Goal: Find specific page/section: Find specific page/section

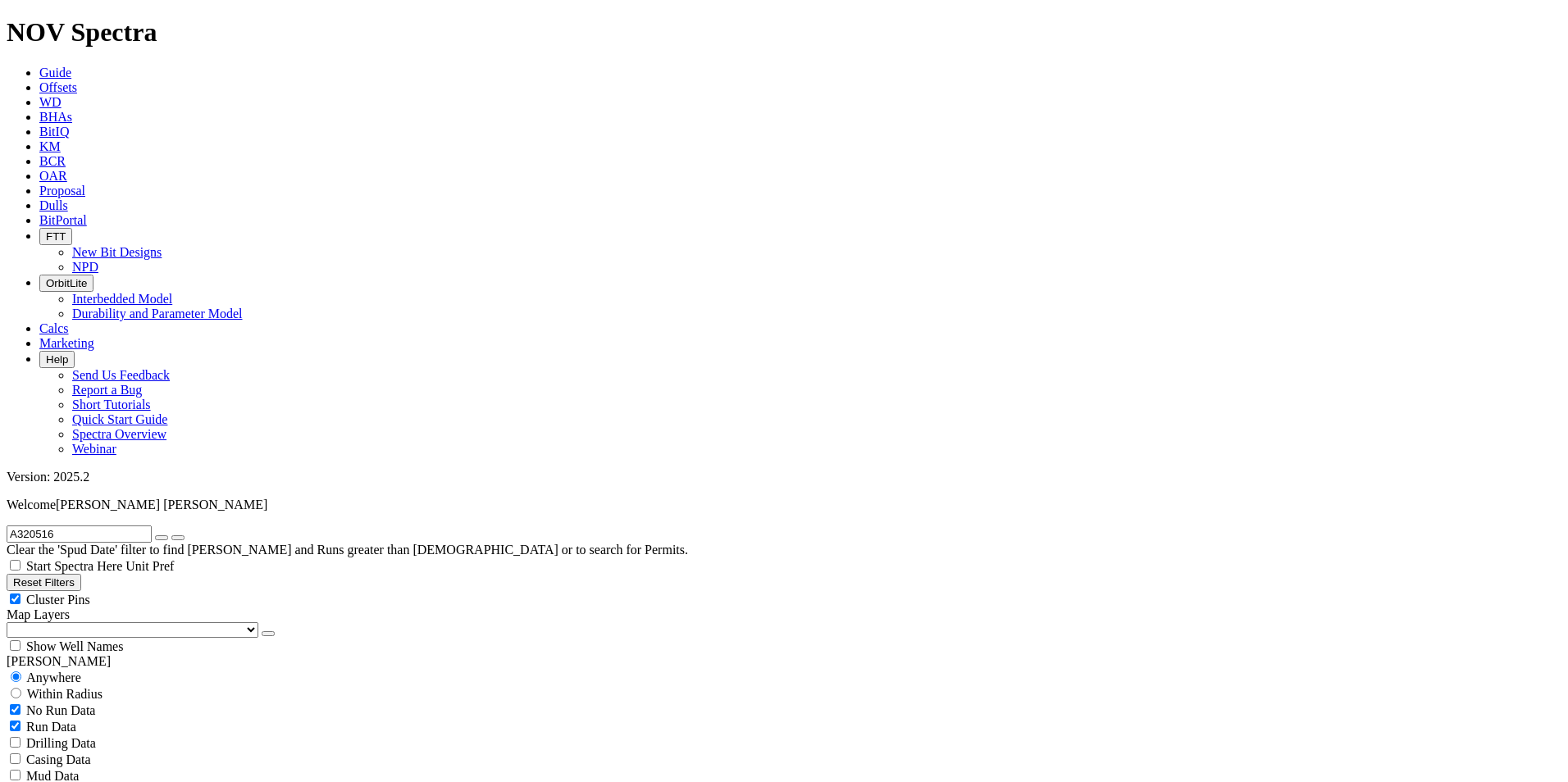
radio input "false"
radio input "true"
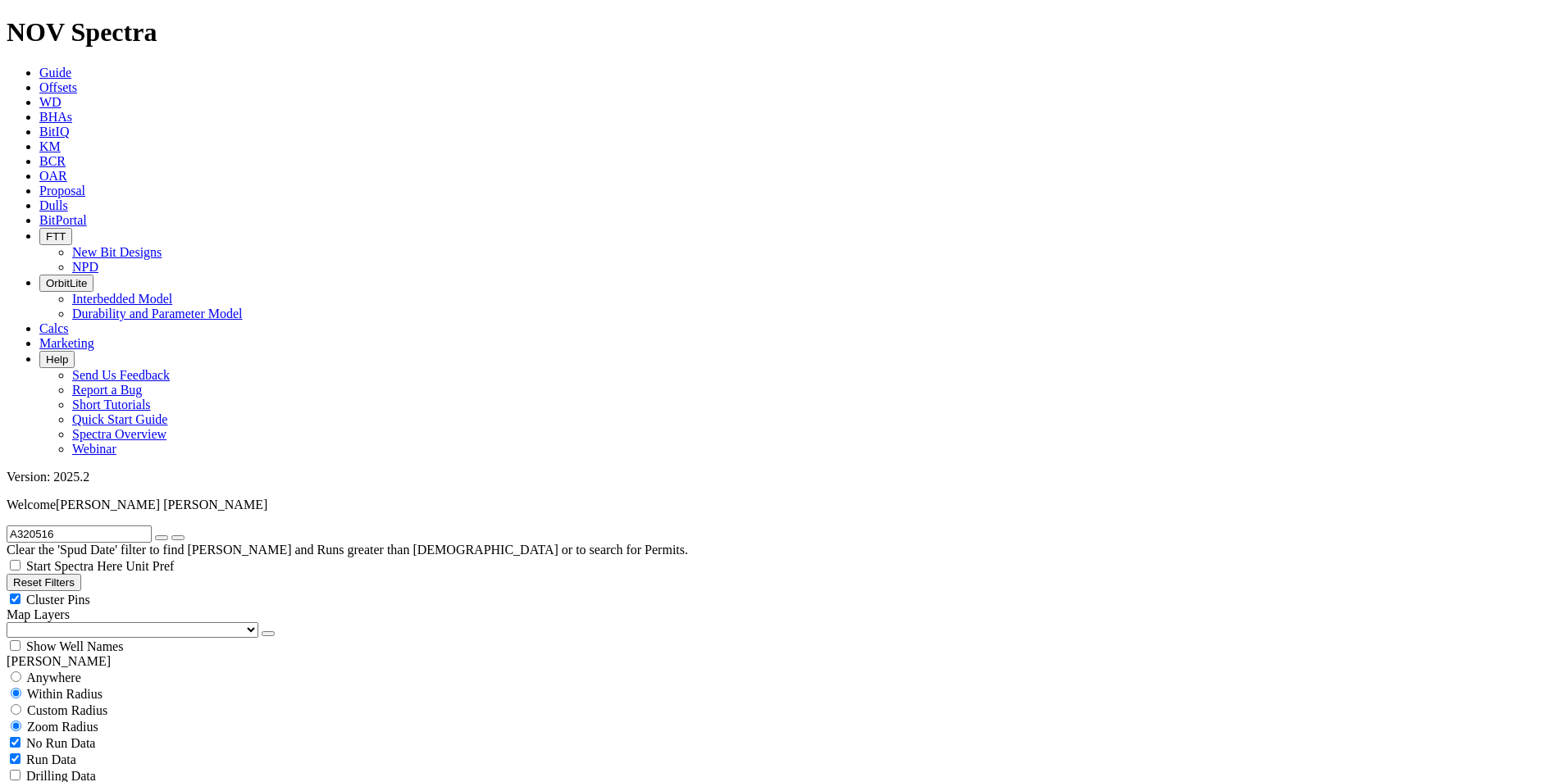
click at [68, 198] on span "Dulls" at bounding box center [54, 205] width 29 height 14
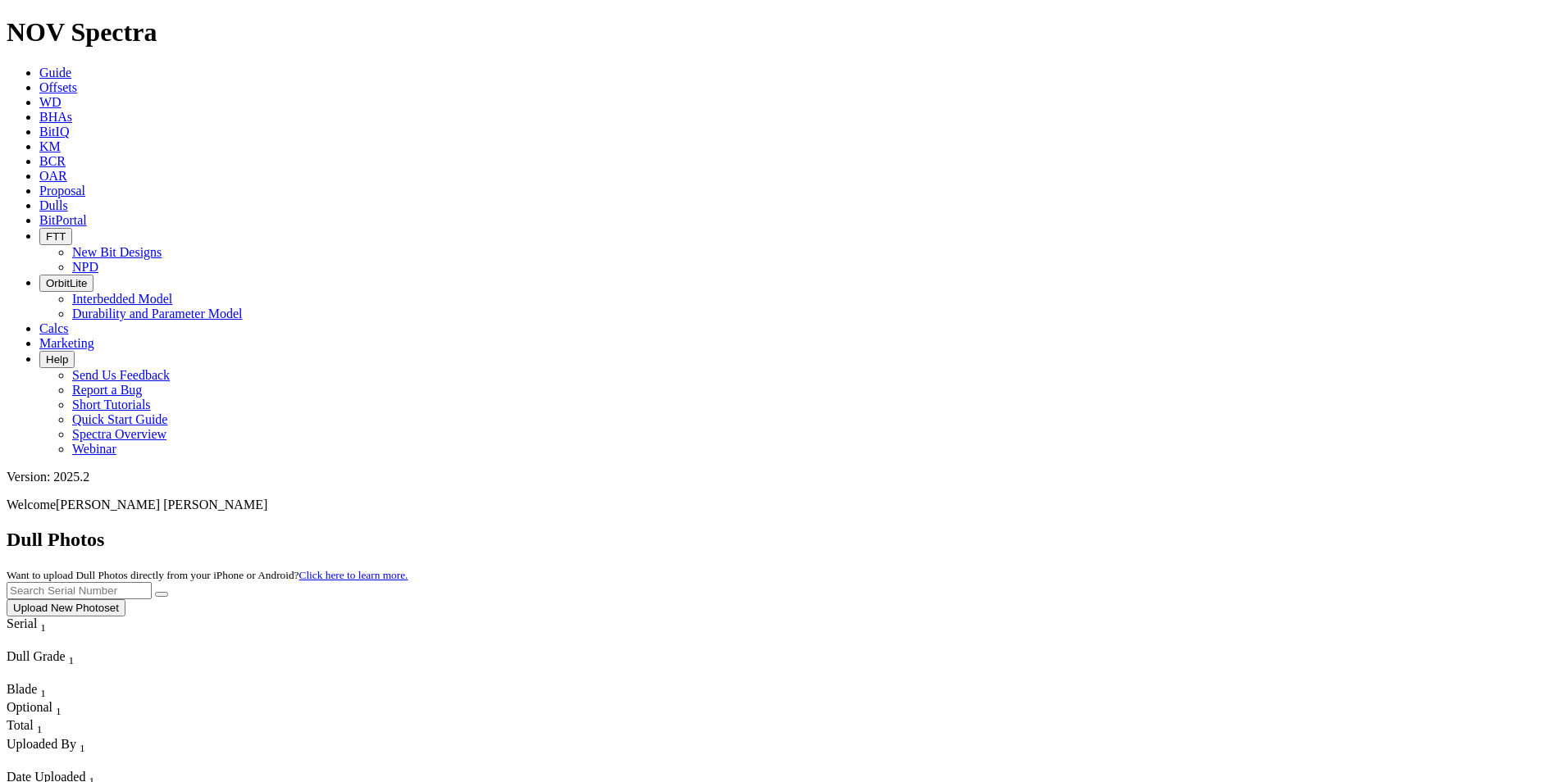
click at [151, 582] on input "text" at bounding box center [79, 590] width 145 height 17
type input "A320516"
click at [168, 592] on button "submit" at bounding box center [161, 594] width 13 height 5
